Goal: Transaction & Acquisition: Book appointment/travel/reservation

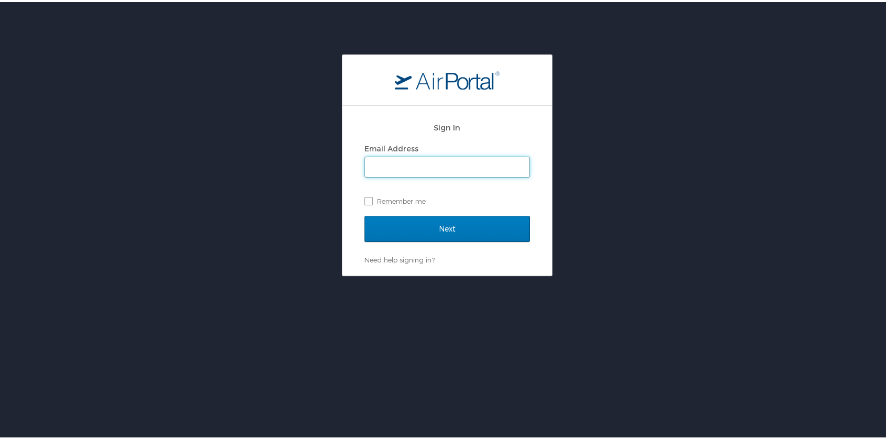
click at [430, 158] on input "Email Address" at bounding box center [447, 165] width 164 height 20
type input "jkeegan@qawalangin.com"
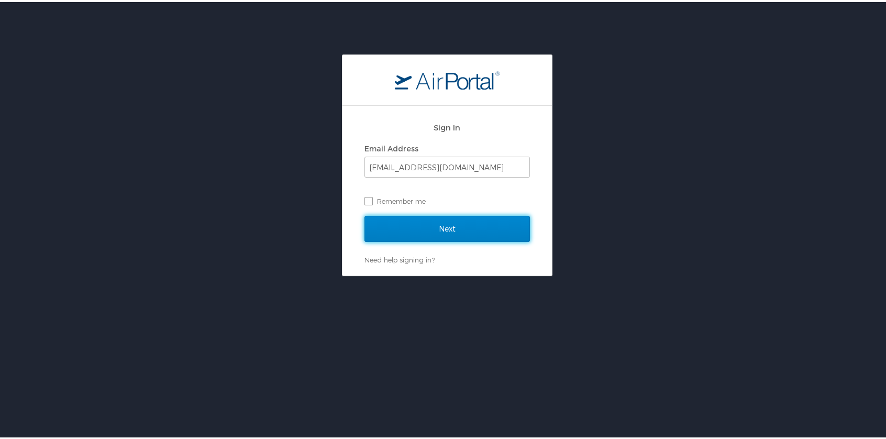
click at [480, 238] on input "Next" at bounding box center [446, 227] width 165 height 26
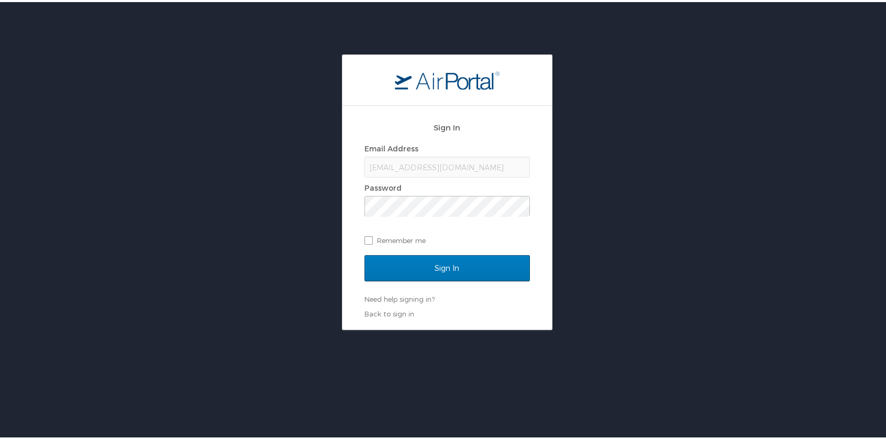
click at [387, 172] on div "jkeegan@qawalangin.com" at bounding box center [446, 164] width 165 height 21
type input "jkeegan@qawalangin.com"
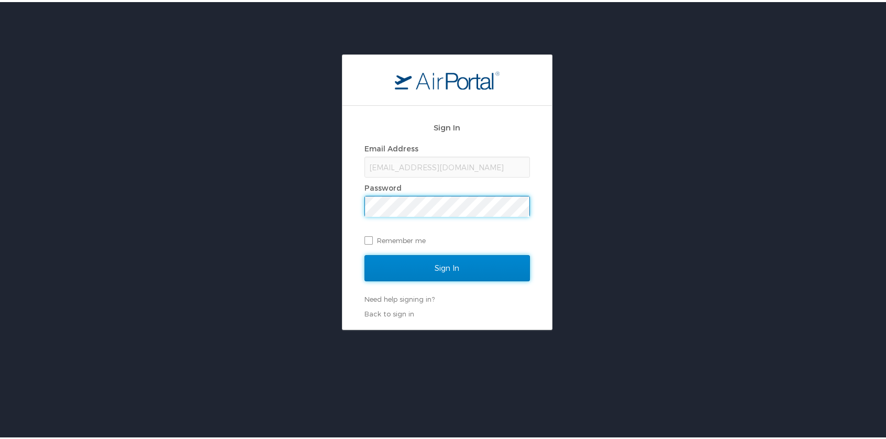
click at [395, 260] on input "Sign In" at bounding box center [446, 266] width 165 height 26
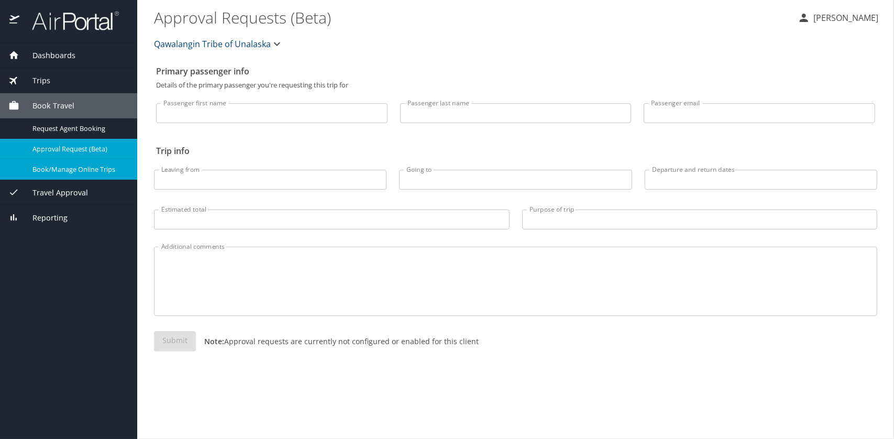
click at [87, 168] on span "Book/Manage Online Trips" at bounding box center [78, 169] width 92 height 10
click at [242, 112] on input "Passenger first name" at bounding box center [271, 113] width 231 height 20
